Goal: Check status: Check status

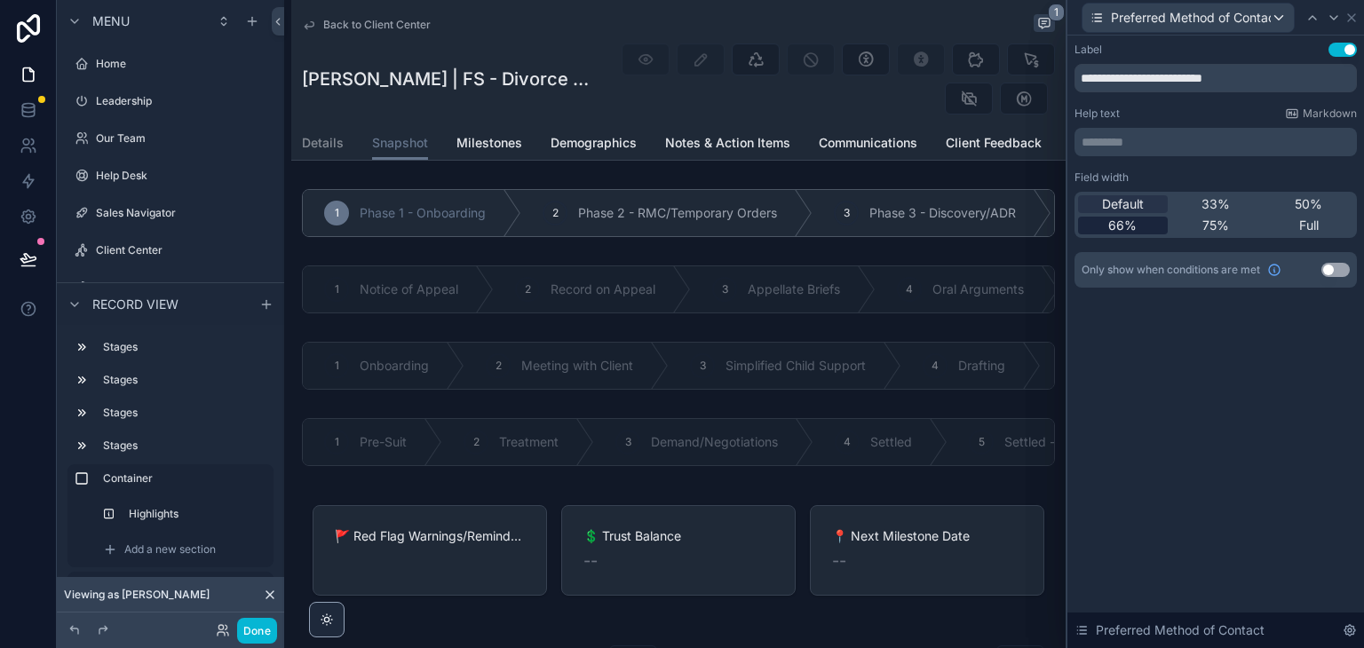
scroll to position [622, 0]
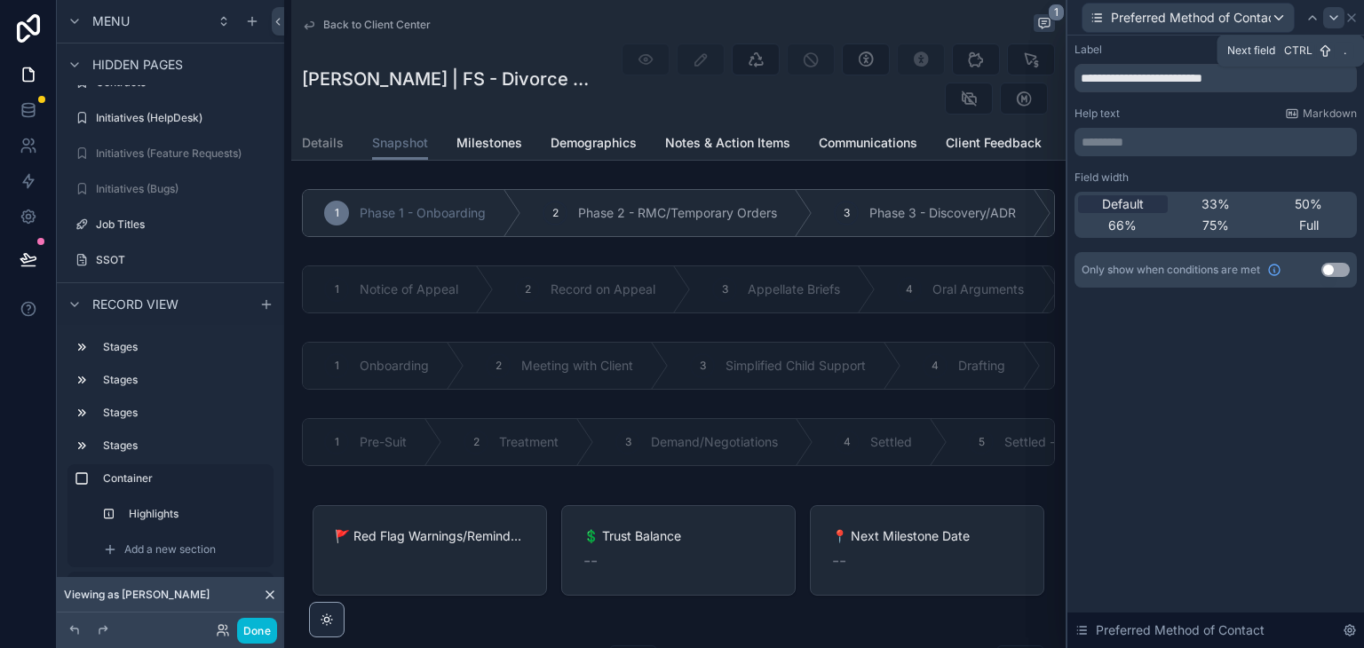
click at [1327, 20] on icon at bounding box center [1334, 18] width 14 height 14
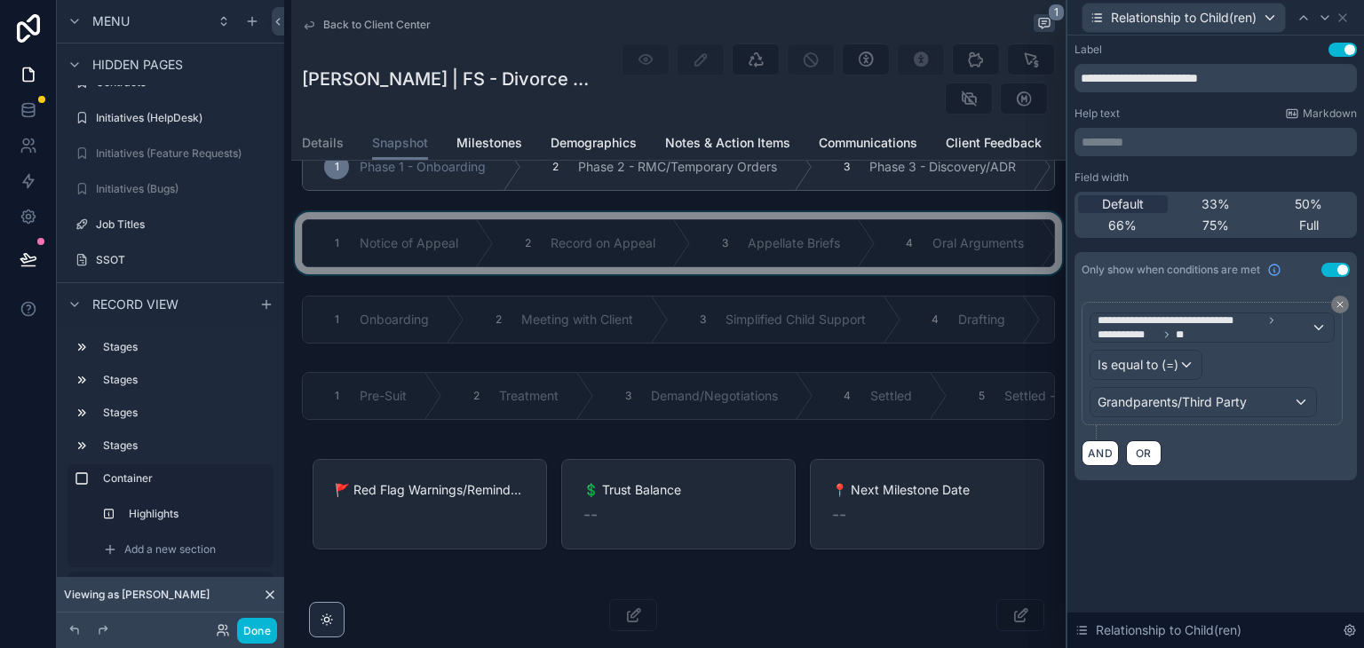
scroll to position [43, 0]
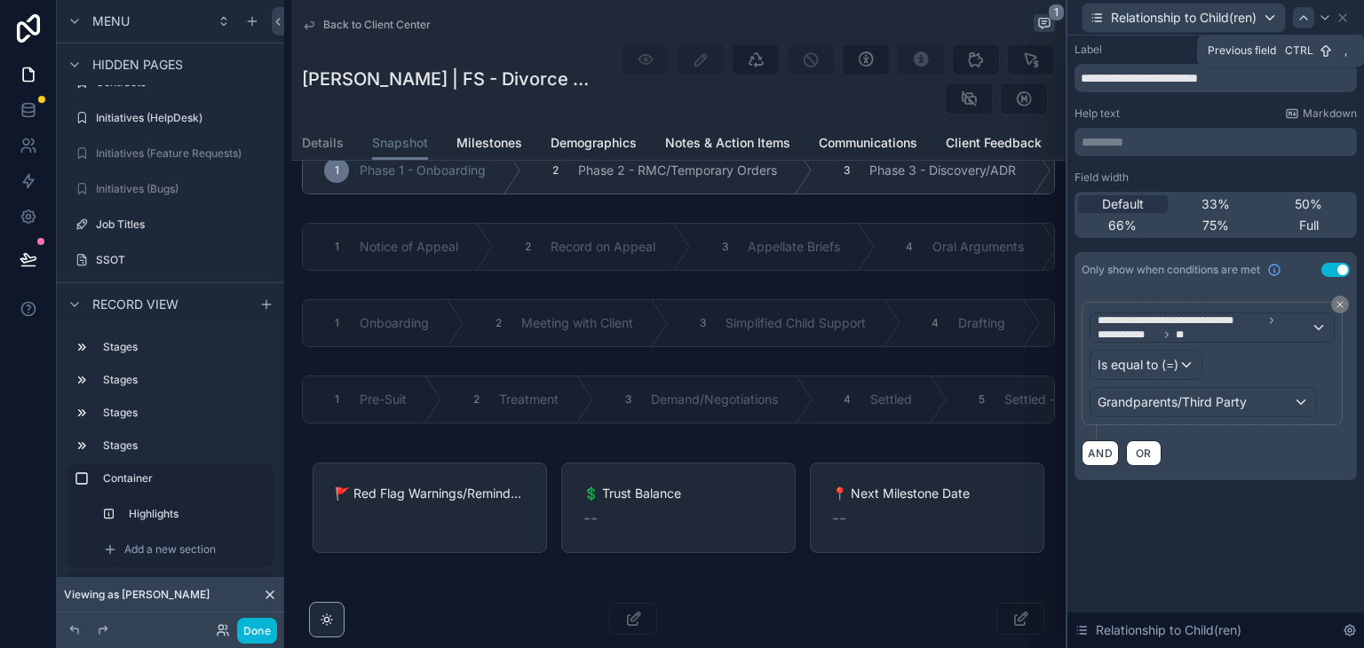
click at [1298, 20] on icon at bounding box center [1304, 18] width 14 height 14
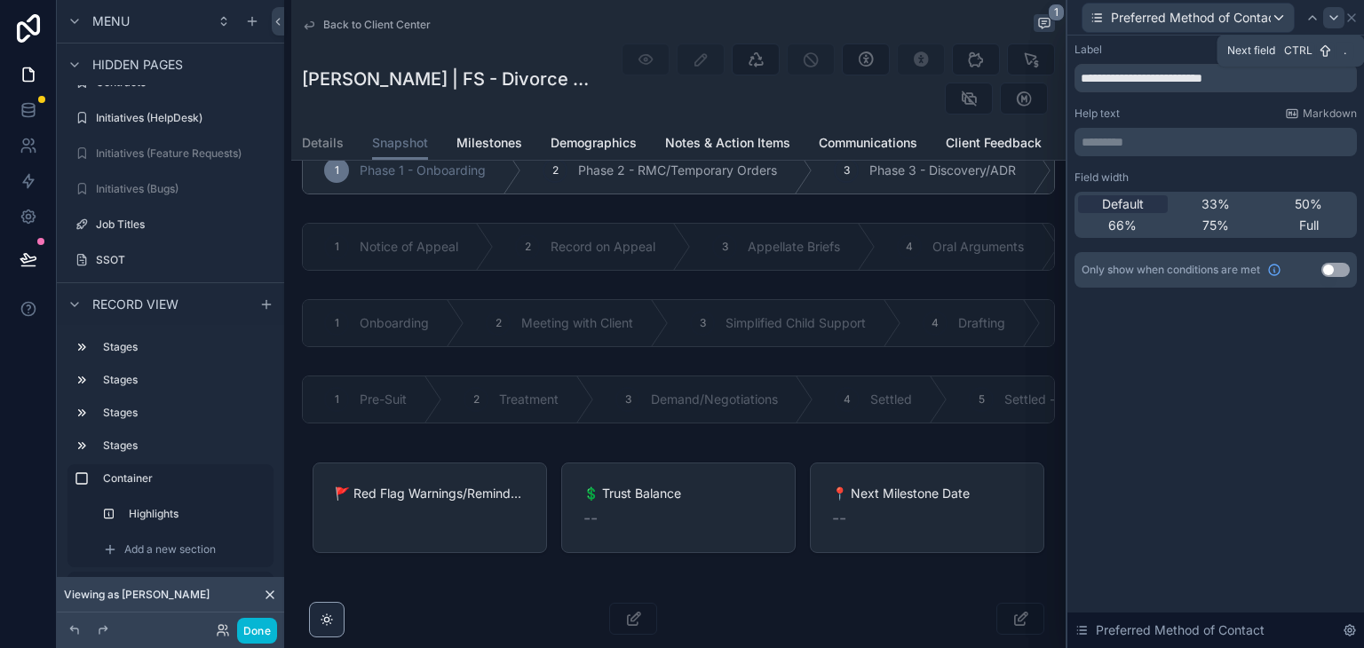
click at [1323, 23] on div at bounding box center [1333, 17] width 21 height 21
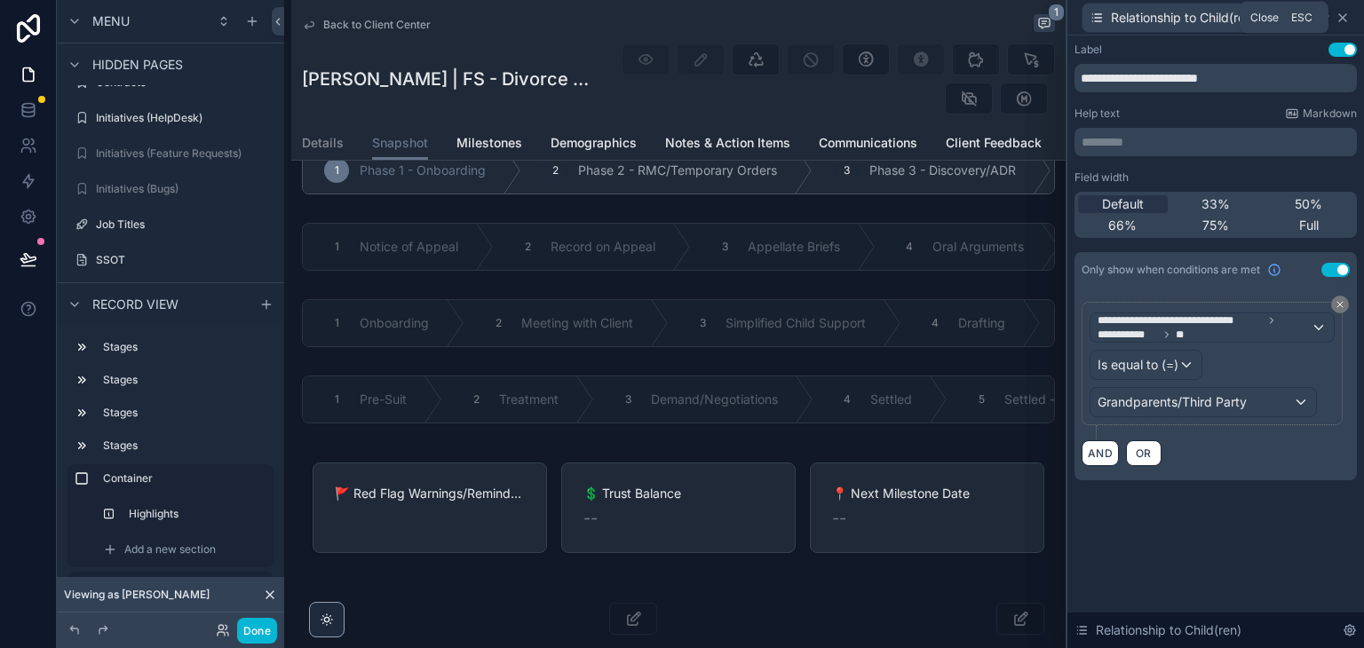
click at [1346, 19] on icon at bounding box center [1343, 18] width 14 height 14
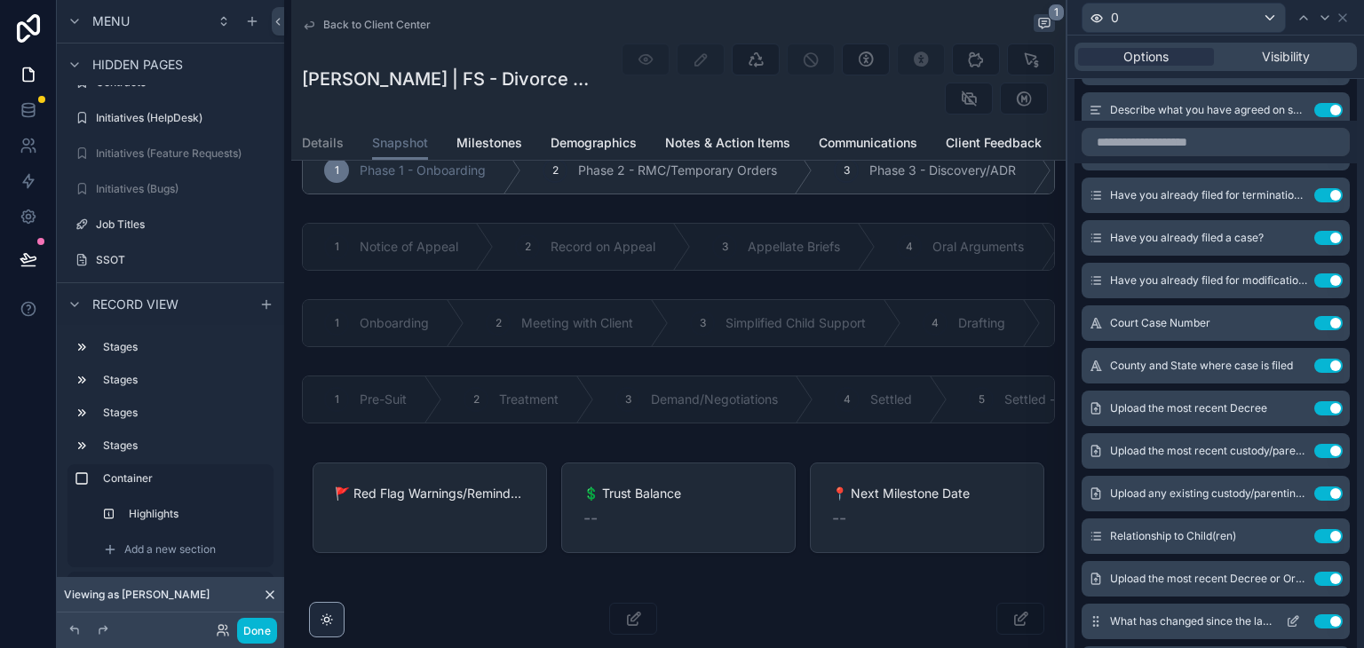
scroll to position [4184, 0]
